Goal: Information Seeking & Learning: Learn about a topic

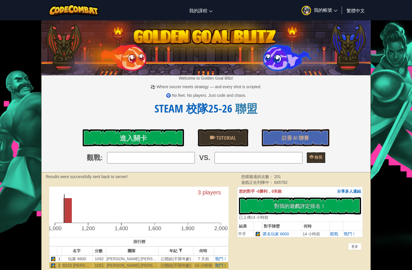
click at [0, 0] on link "CodeCombat 教室" at bounding box center [0, 0] width 0 height 0
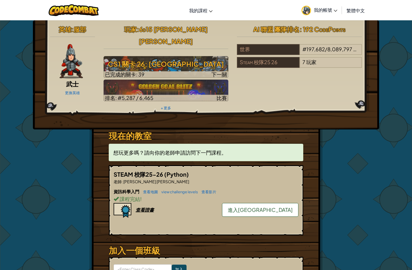
click at [279, 63] on div "Steam 校隊25 26" at bounding box center [268, 62] width 62 height 11
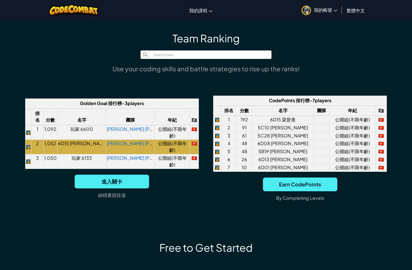
scroll to position [371, 0]
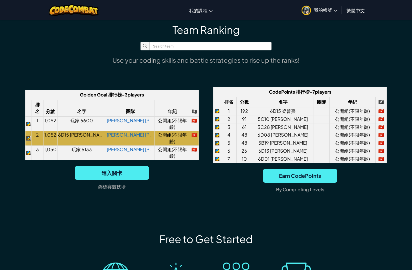
click at [182, 121] on td "公開組(不限年齡)" at bounding box center [172, 124] width 35 height 15
click at [170, 127] on td "公開組(不限年齡)" at bounding box center [172, 124] width 35 height 15
click at [134, 119] on link "[PERSON_NAME] [PERSON_NAME]" at bounding box center [145, 120] width 76 height 6
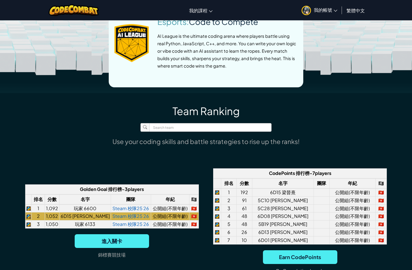
scroll to position [338, 0]
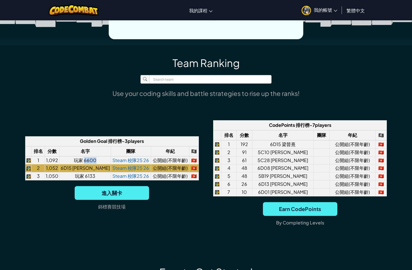
click at [192, 231] on div "Team Ranking Use your coding skills and battle strategies to rise up the ranks!…" at bounding box center [206, 152] width 335 height 192
click at [186, 245] on div "Team Ranking Use your coding skills and battle strategies to rise up the ranks!…" at bounding box center [206, 152] width 335 height 192
click at [182, 249] on div "Team Ranking Use your coding skills and battle strategies to rise up the ranks!…" at bounding box center [206, 149] width 412 height 209
click at [126, 195] on span "進入關卡" at bounding box center [112, 193] width 74 height 14
